Goal: Task Accomplishment & Management: Use online tool/utility

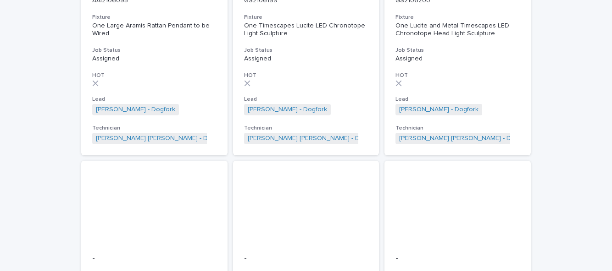
scroll to position [534, 0]
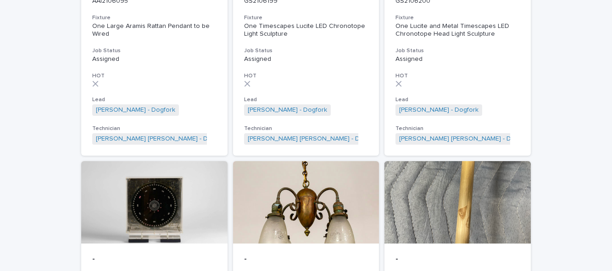
click at [476, 216] on div at bounding box center [457, 202] width 146 height 83
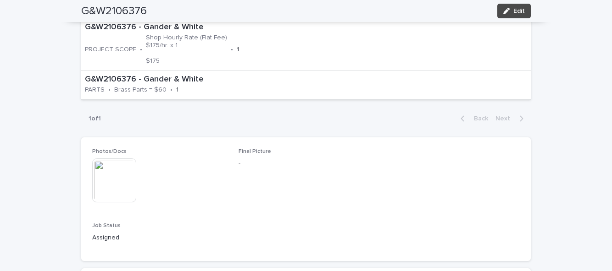
scroll to position [376, 0]
click at [517, 16] on button "Edit" at bounding box center [513, 11] width 33 height 15
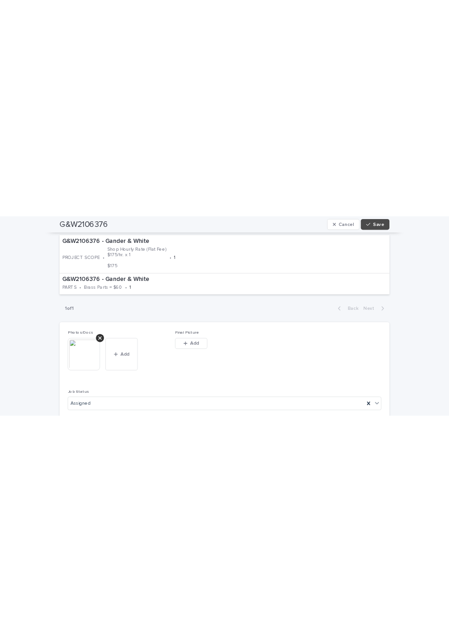
scroll to position [376, 0]
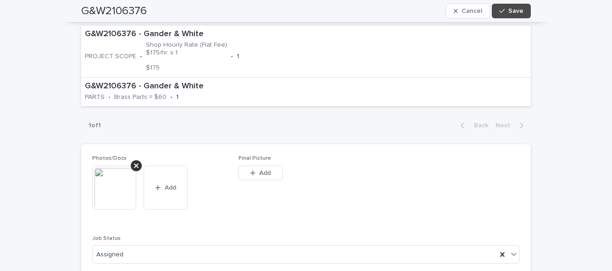
click at [267, 169] on button "Add" at bounding box center [260, 173] width 44 height 15
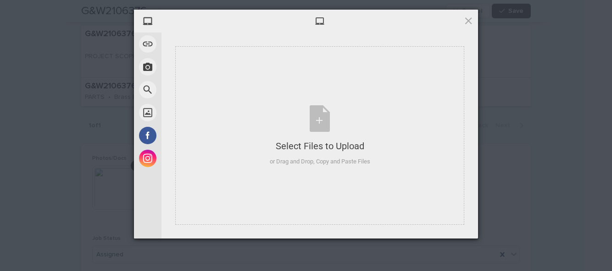
click at [367, 180] on div "Select Files to Upload or Drag and Drop, Copy and Paste Files" at bounding box center [319, 135] width 289 height 179
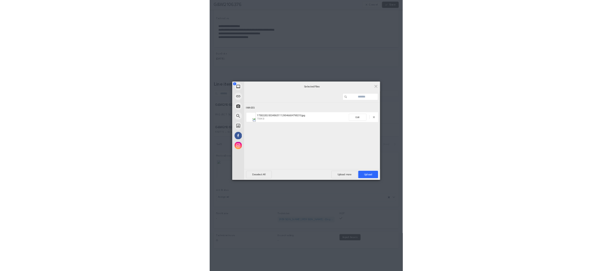
scroll to position [73, 0]
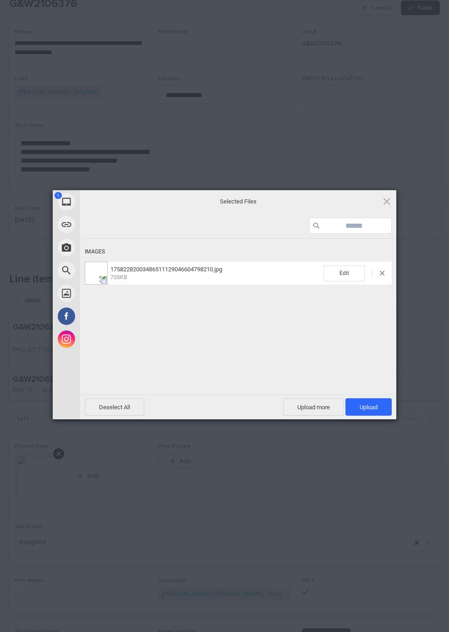
click at [374, 271] on span "Upload 1" at bounding box center [369, 407] width 18 height 7
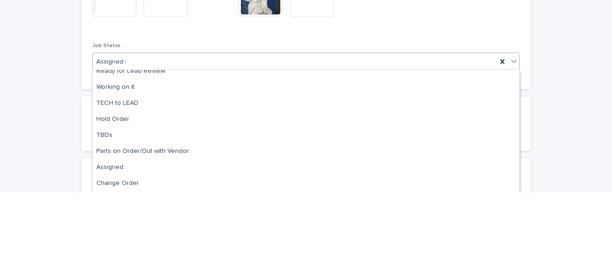
scroll to position [0, 0]
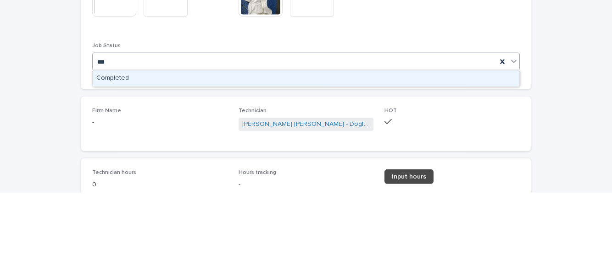
click at [401, 163] on div "Completed" at bounding box center [306, 157] width 426 height 16
type input "***"
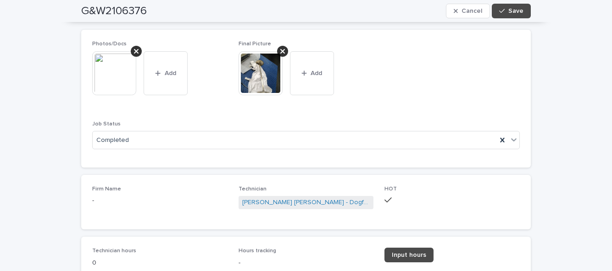
scroll to position [495, 0]
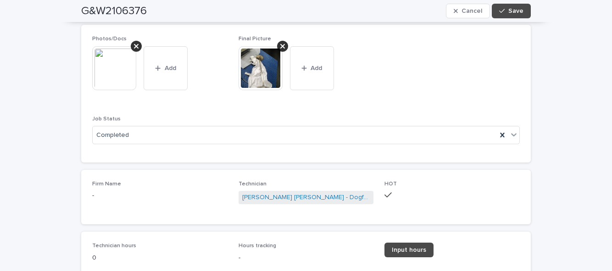
click at [415, 252] on span "Input hours" at bounding box center [409, 250] width 34 height 6
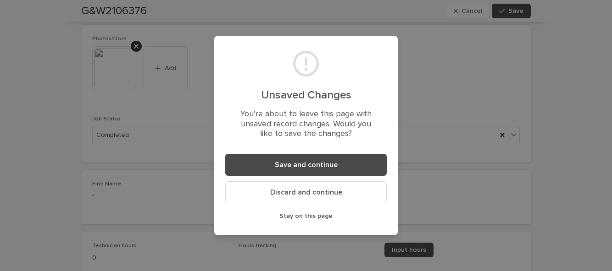
click at [340, 166] on button "Save and continue" at bounding box center [305, 165] width 161 height 22
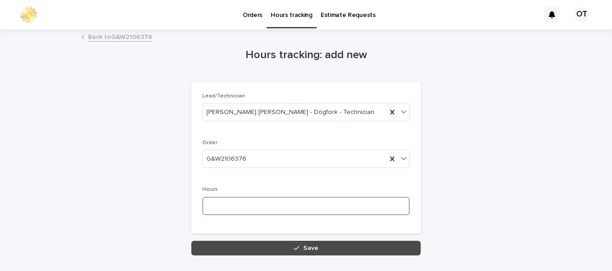
click at [290, 208] on input at bounding box center [305, 206] width 207 height 18
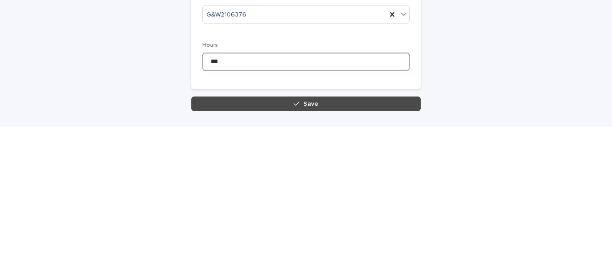
type input "***"
click at [318, 251] on button "Save" at bounding box center [305, 248] width 229 height 15
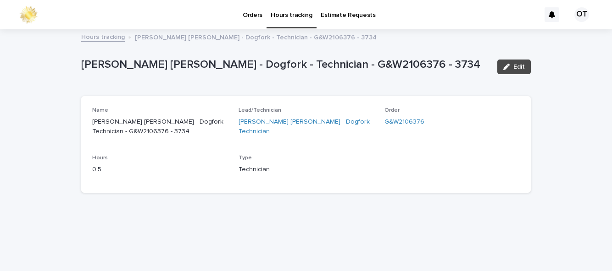
click at [251, 27] on link "Orders" at bounding box center [252, 14] width 28 height 28
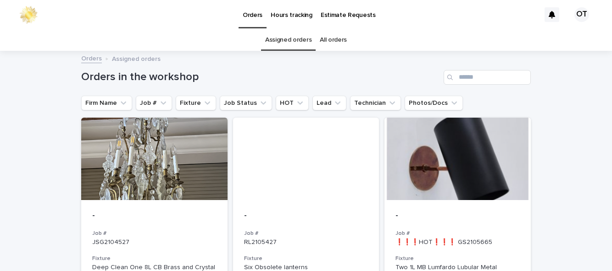
click at [488, 165] on div at bounding box center [457, 159] width 146 height 83
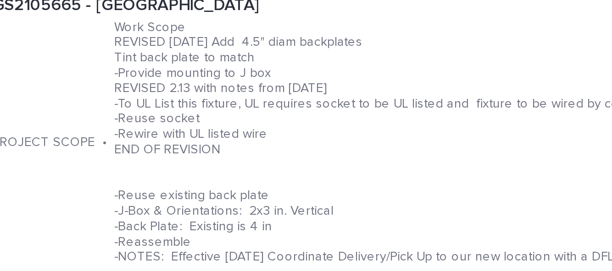
scroll to position [338, 0]
